Goal: Information Seeking & Learning: Learn about a topic

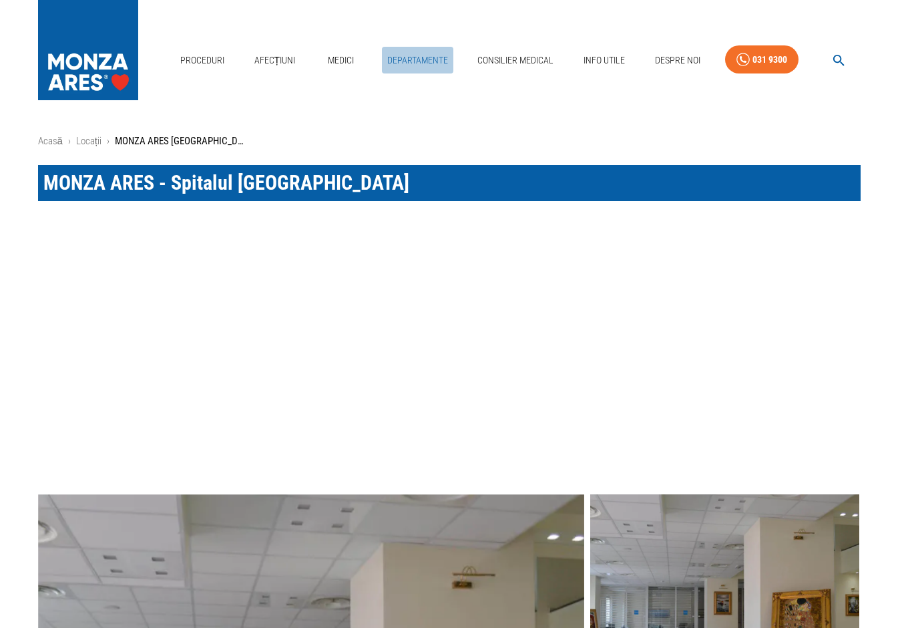
click at [400, 47] on link "Departamente" at bounding box center [417, 60] width 71 height 27
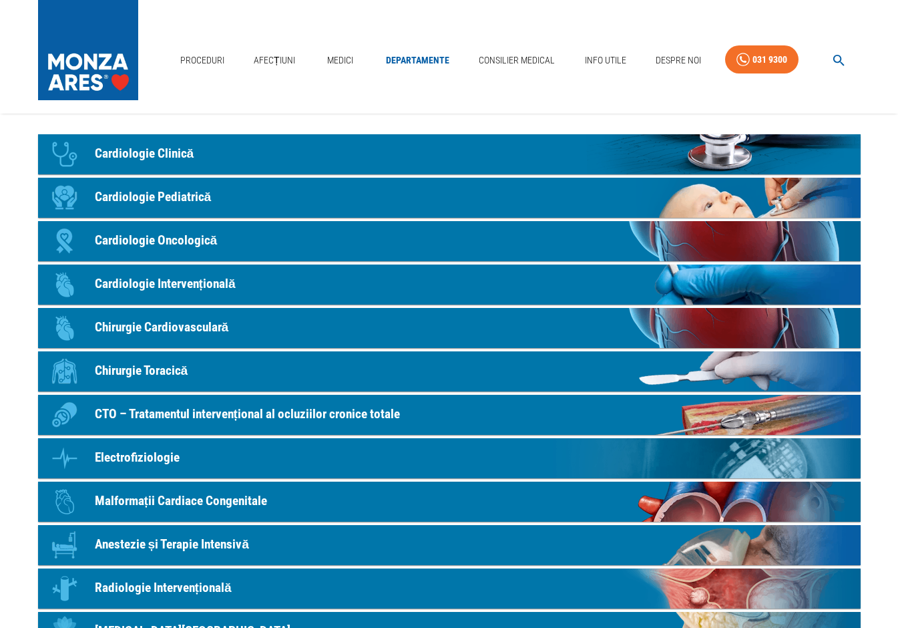
scroll to position [90, 0]
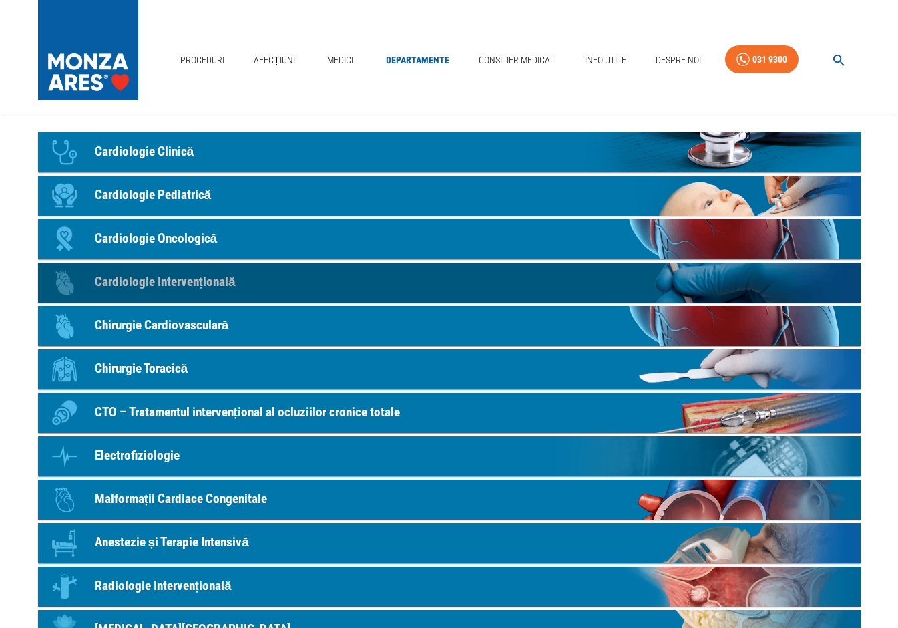
click at [184, 281] on p "Cardiologie Intervențională" at bounding box center [165, 282] width 141 height 19
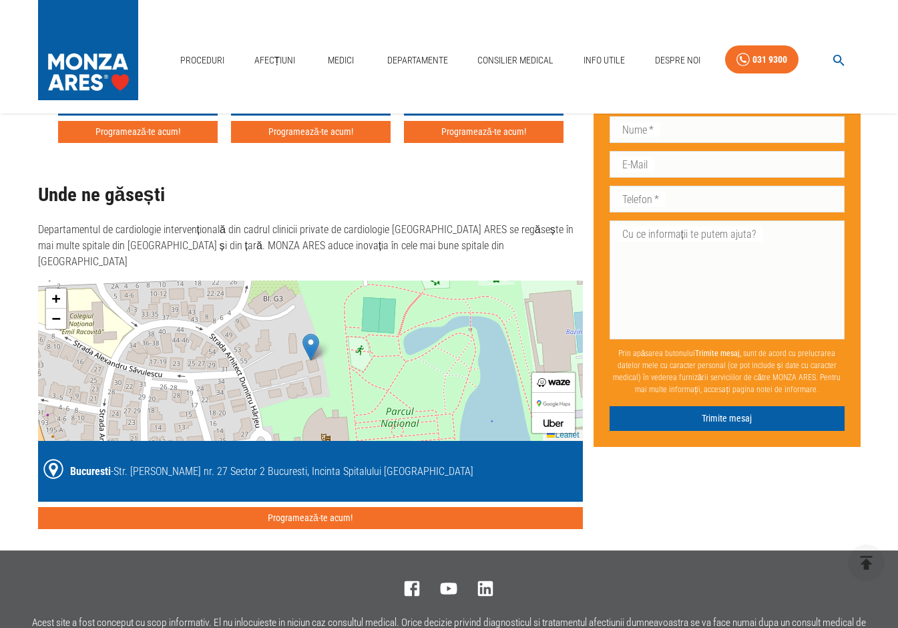
scroll to position [3027, 0]
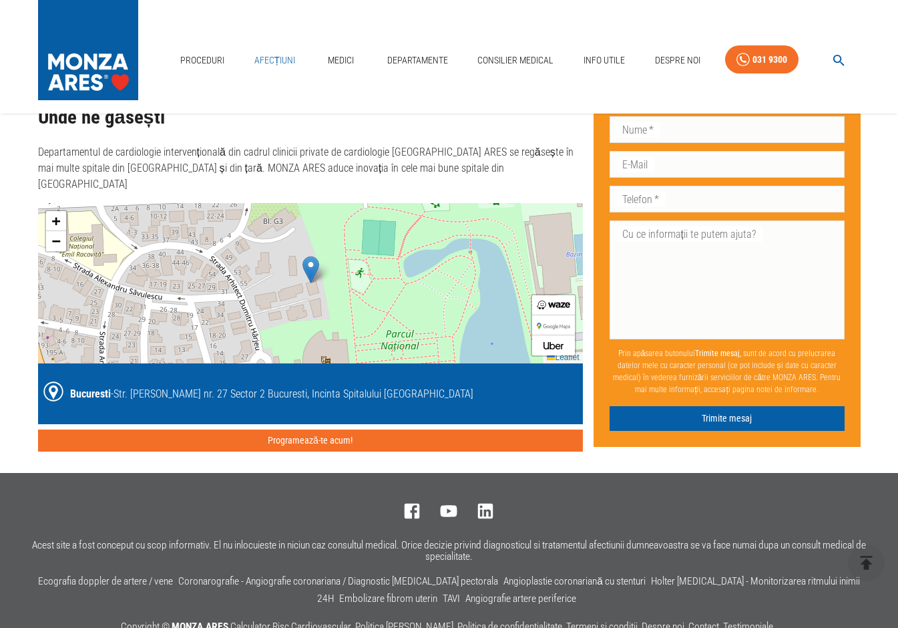
click at [281, 47] on link "Afecțiuni" at bounding box center [275, 60] width 52 height 27
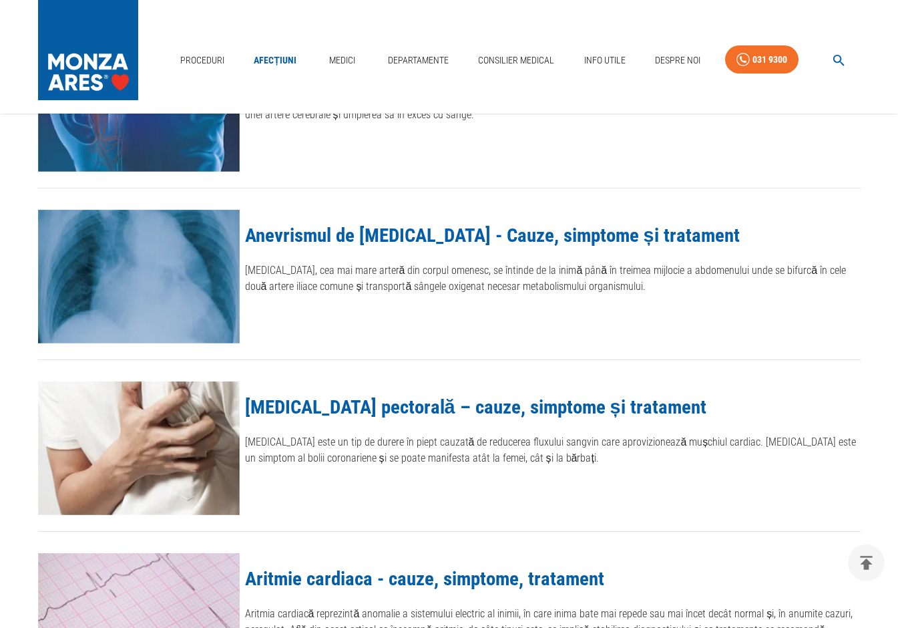
scroll to position [540, 0]
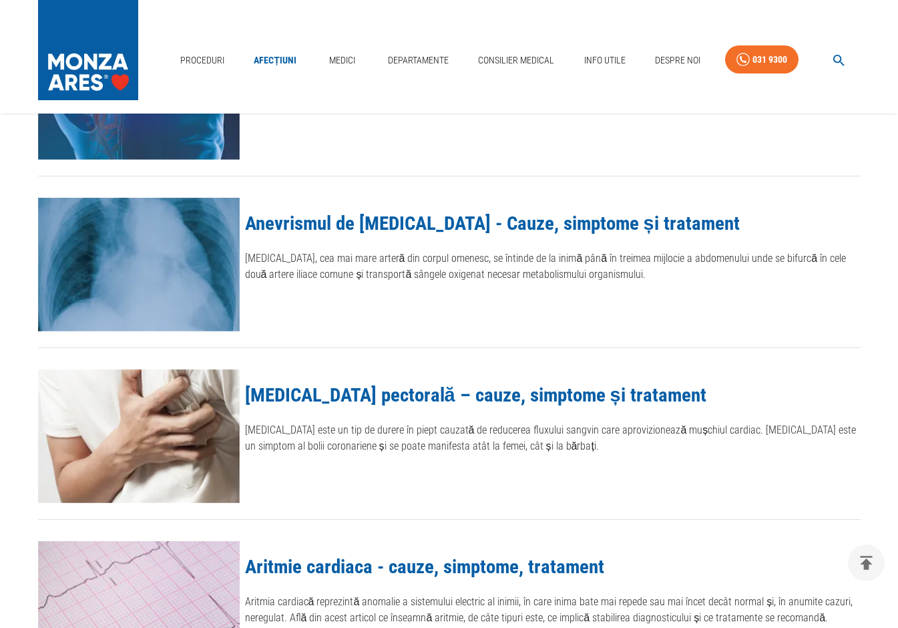
click at [197, 236] on img at bounding box center [139, 265] width 202 height 134
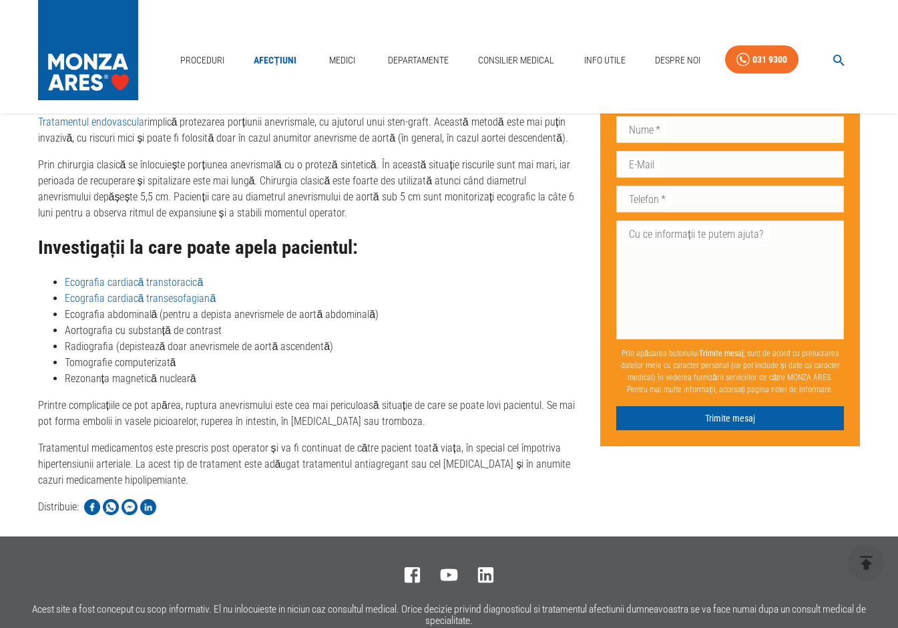
scroll to position [2419, 0]
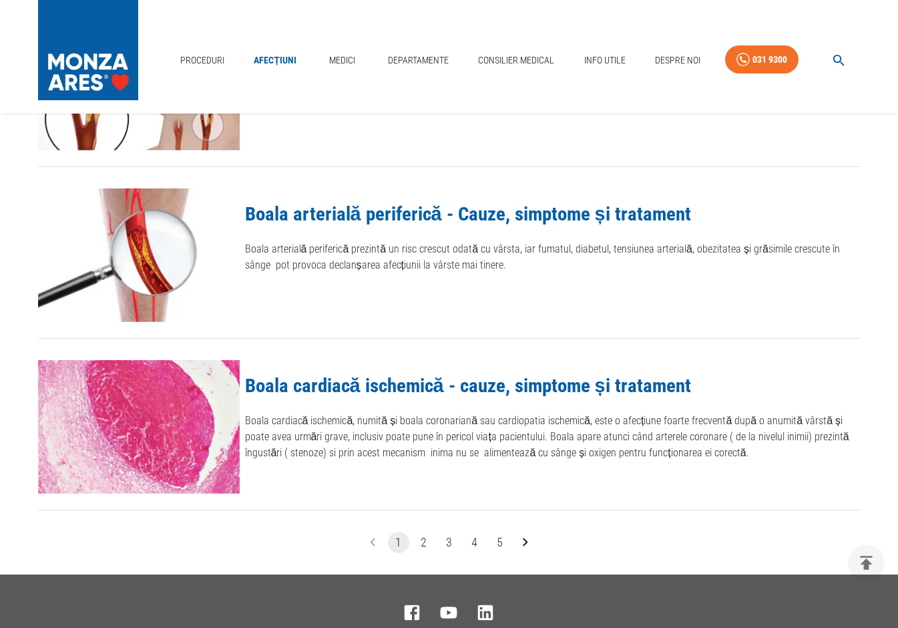
scroll to position [1500, 0]
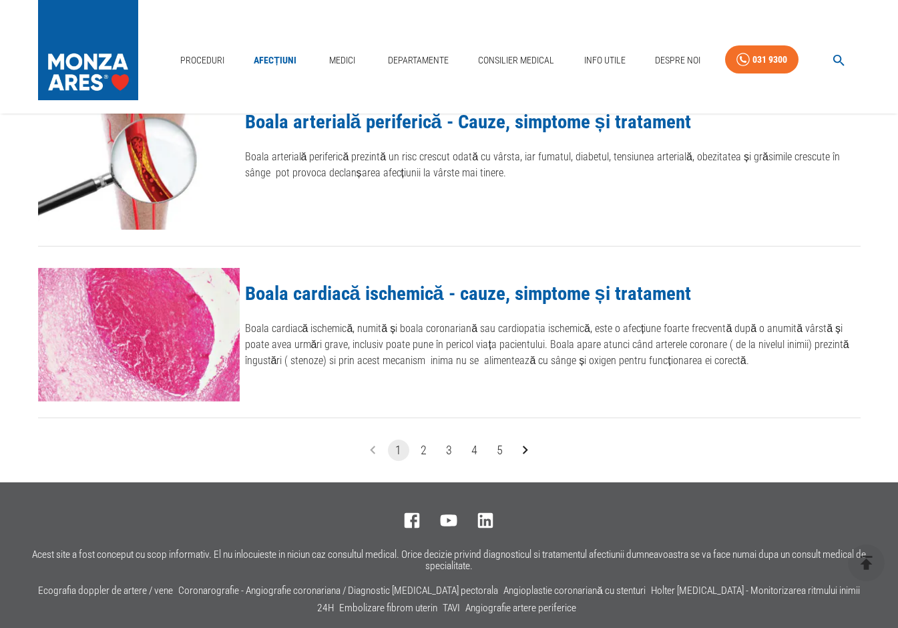
click at [424, 454] on button "2" at bounding box center [423, 450] width 21 height 21
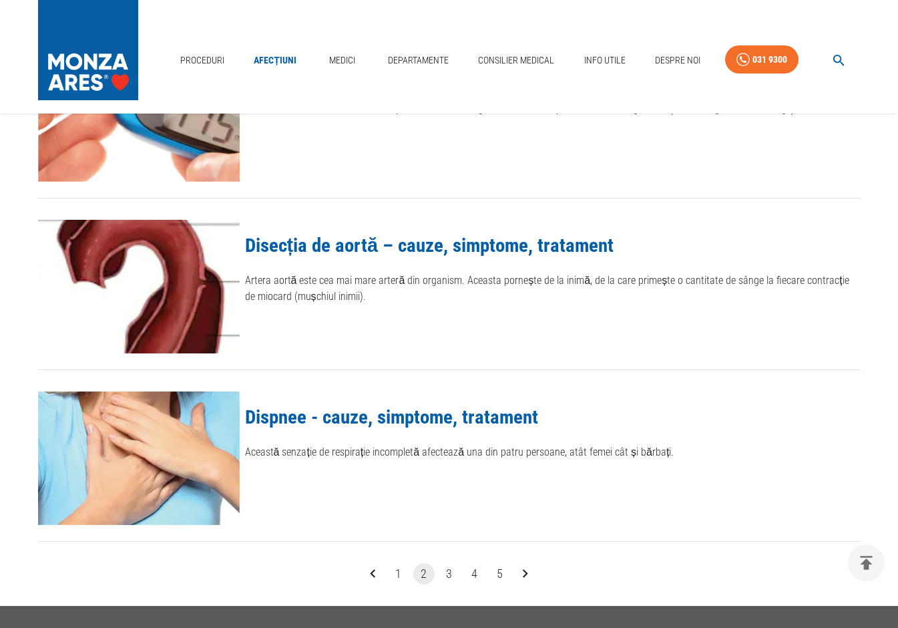
scroll to position [1401, 0]
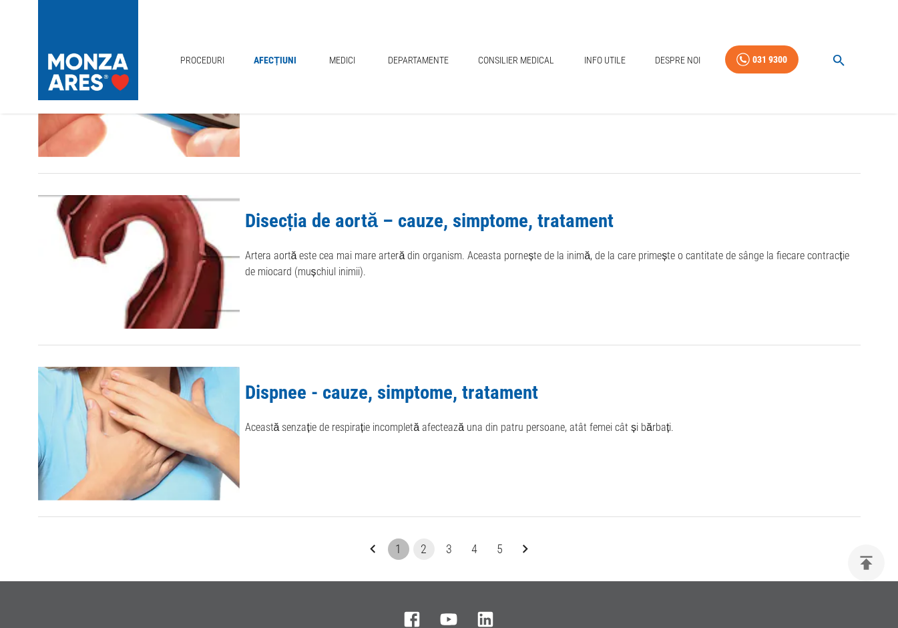
click at [401, 546] on button "1" at bounding box center [398, 548] width 21 height 21
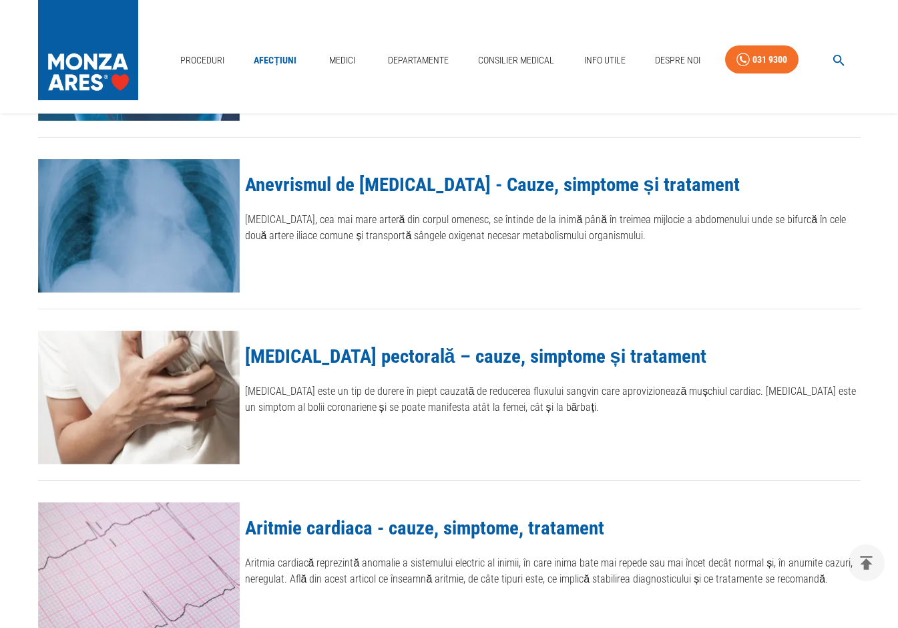
scroll to position [603, 0]
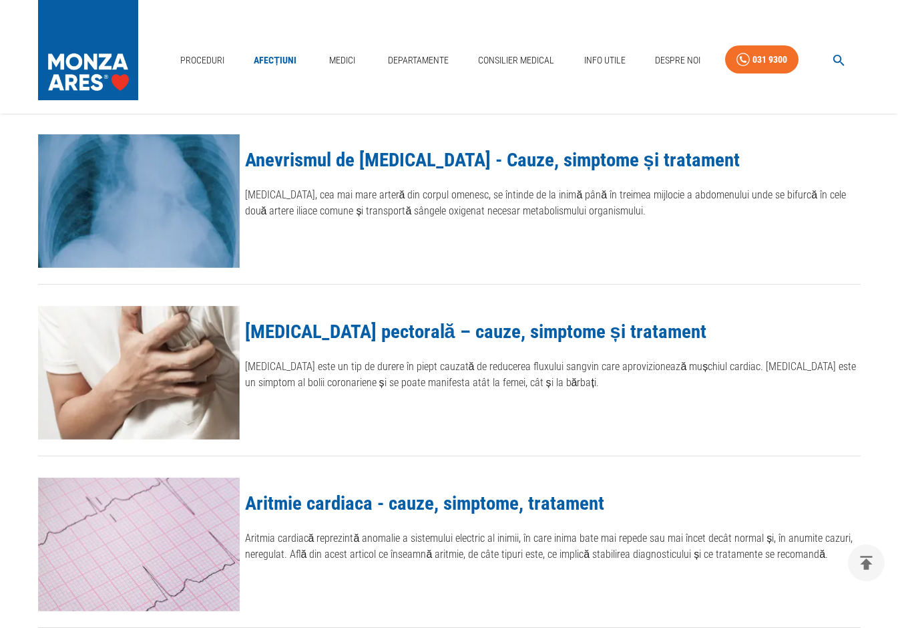
click at [341, 162] on link "Anevrismul de [MEDICAL_DATA] - Cauze, simptome și tratament" at bounding box center [492, 159] width 495 height 23
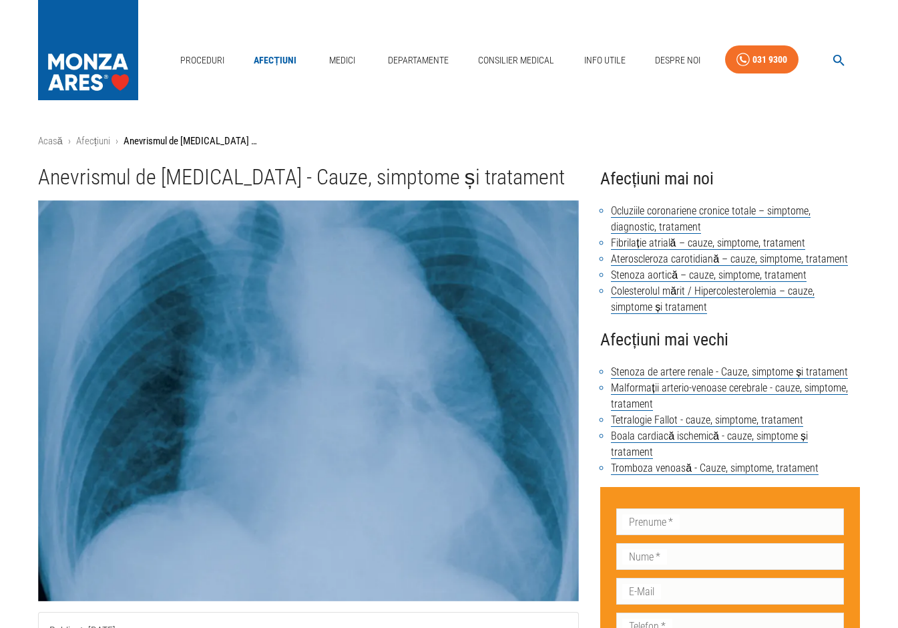
scroll to position [603, 0]
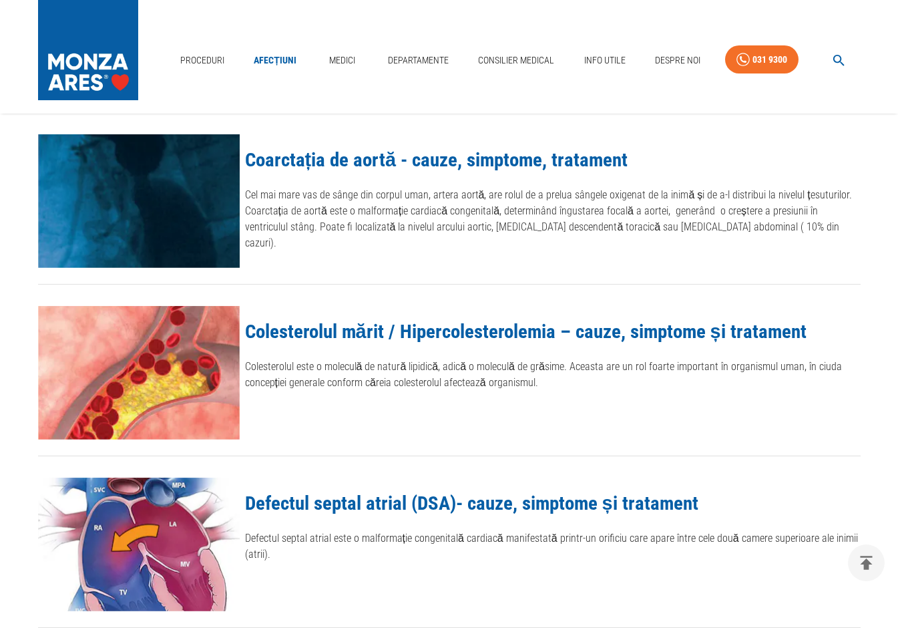
scroll to position [1401, 0]
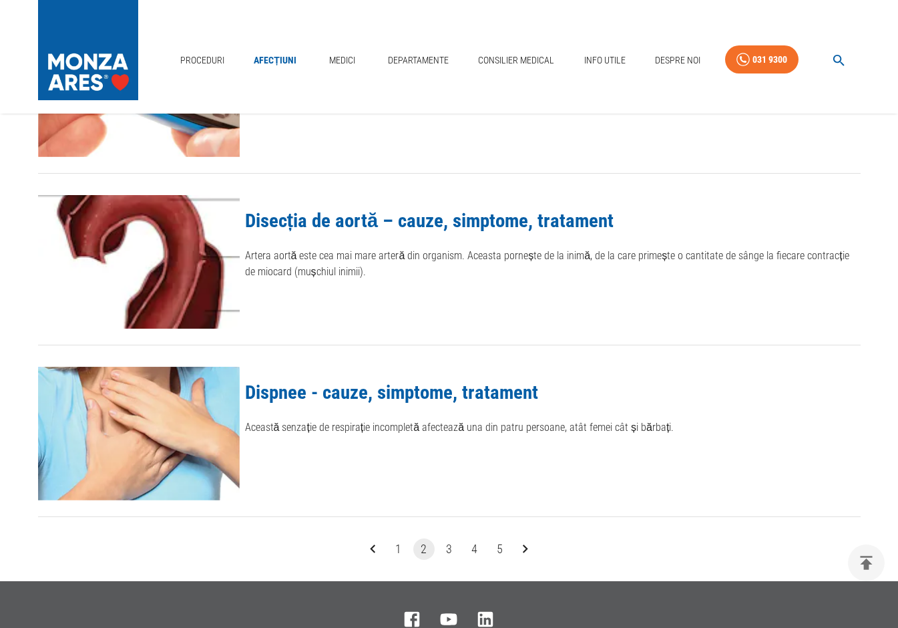
scroll to position [1500, 0]
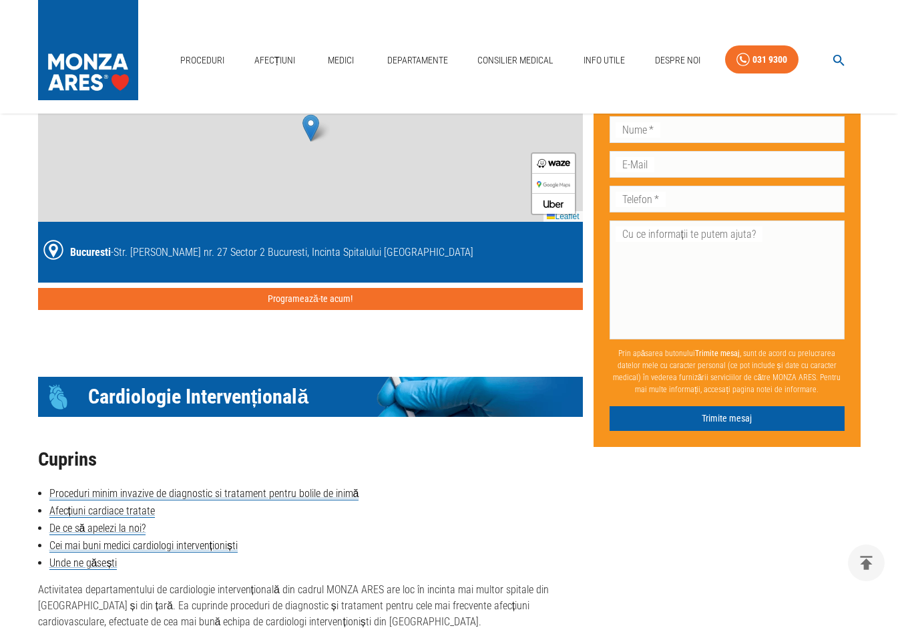
scroll to position [1777, 0]
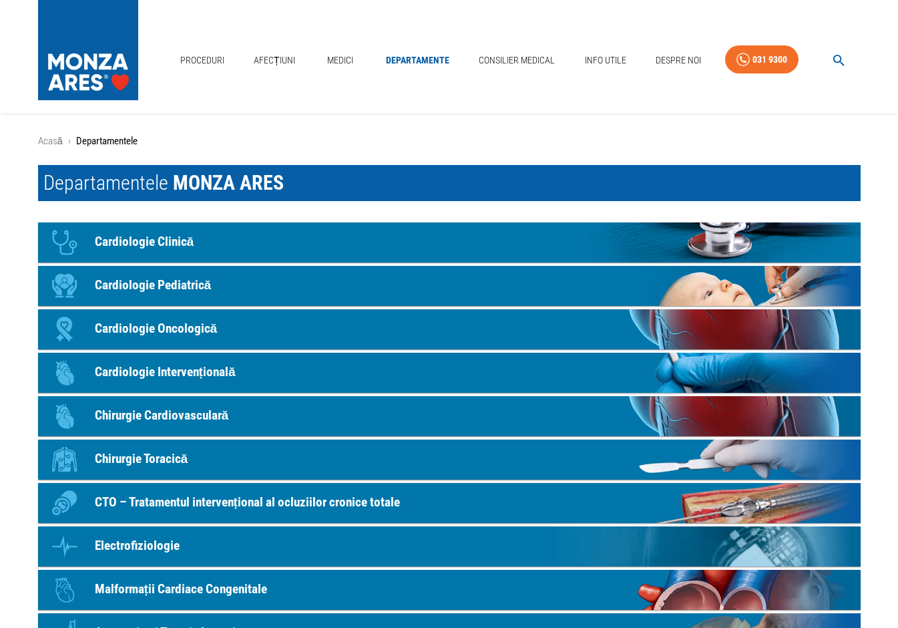
scroll to position [287, 0]
